Goal: Transaction & Acquisition: Purchase product/service

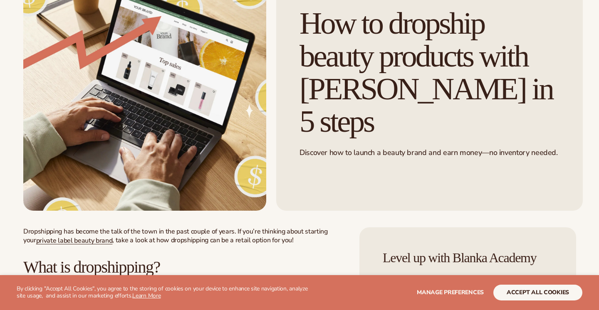
scroll to position [112, 0]
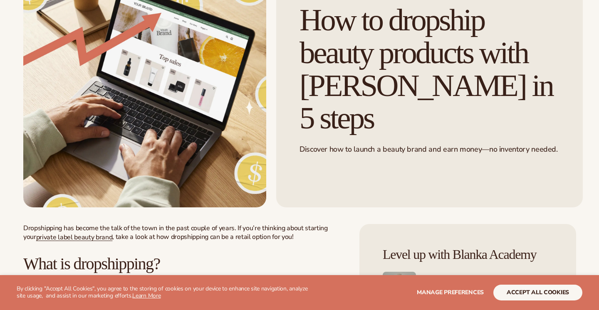
click at [521, 288] on button "accept all cookies" at bounding box center [537, 293] width 89 height 16
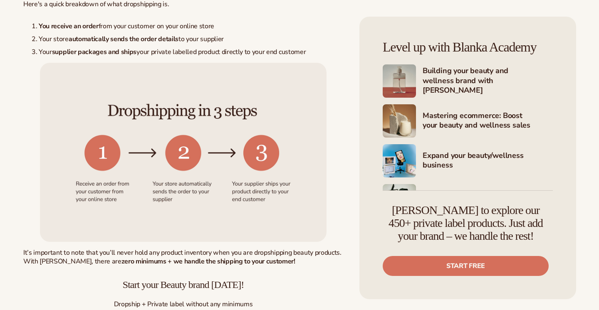
scroll to position [427, 0]
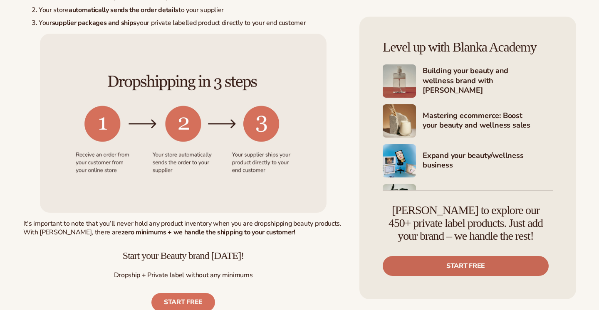
click at [439, 263] on link "Start free" at bounding box center [466, 266] width 166 height 20
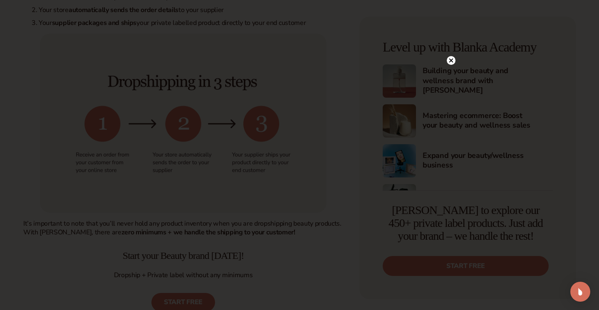
click at [449, 57] on circle at bounding box center [451, 60] width 9 height 9
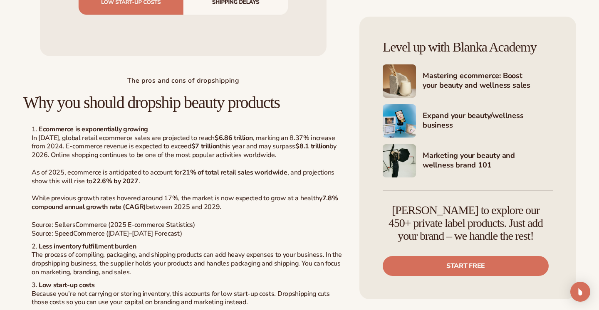
scroll to position [1124, 0]
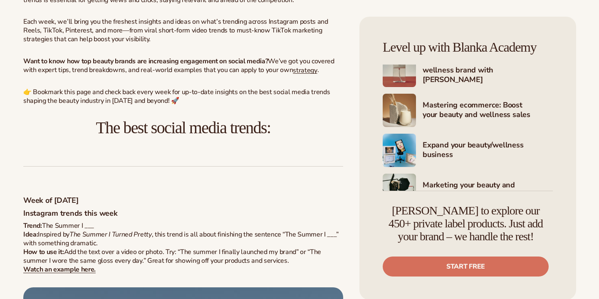
scroll to position [408, 0]
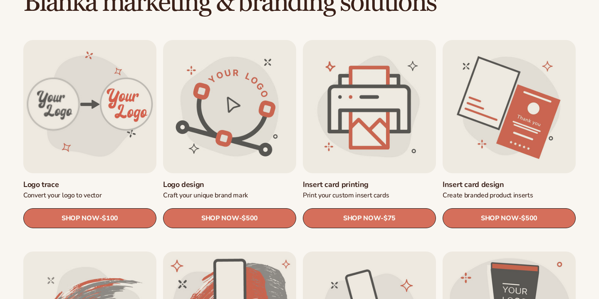
scroll to position [258, 0]
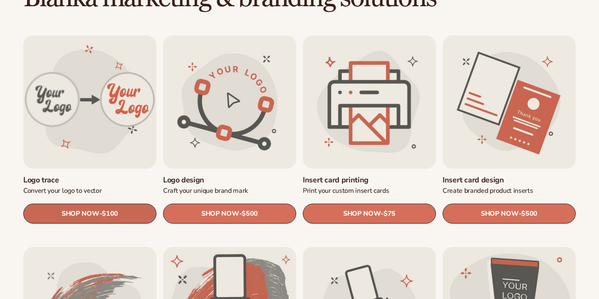
click at [84, 208] on link "SHOP NOW - Regular price $100 Sale price $100 Regular price Unit price / per" at bounding box center [89, 213] width 133 height 20
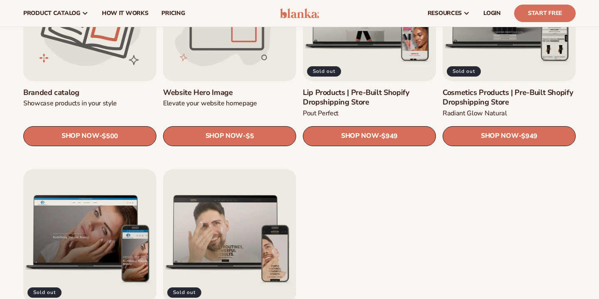
scroll to position [940, 0]
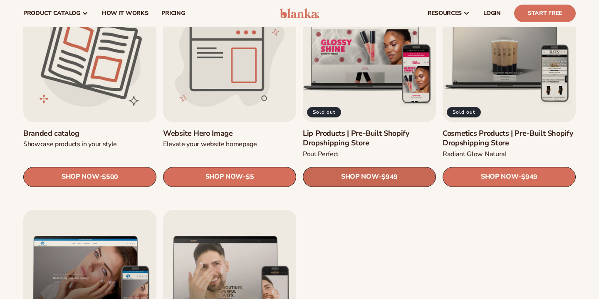
click at [352, 175] on span "SHOP NOW" at bounding box center [359, 177] width 37 height 8
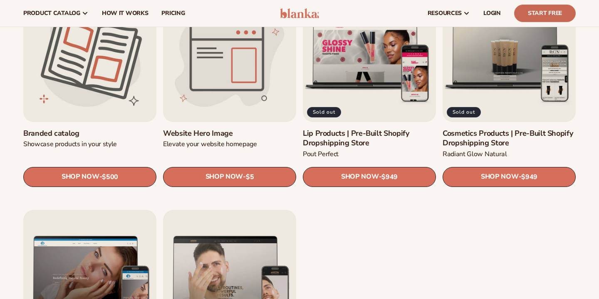
click at [533, 15] on link "Start Free" at bounding box center [545, 13] width 62 height 17
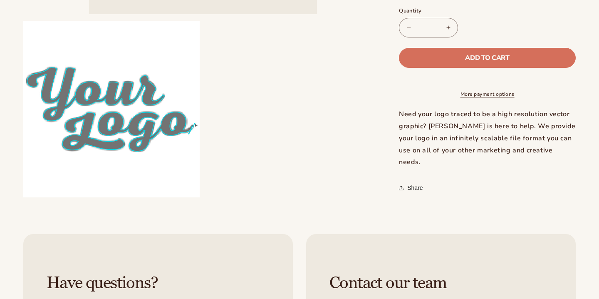
scroll to position [278, 0]
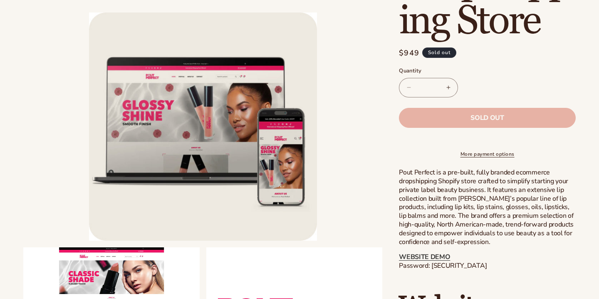
scroll to position [265, 0]
